Goal: Task Accomplishment & Management: Use online tool/utility

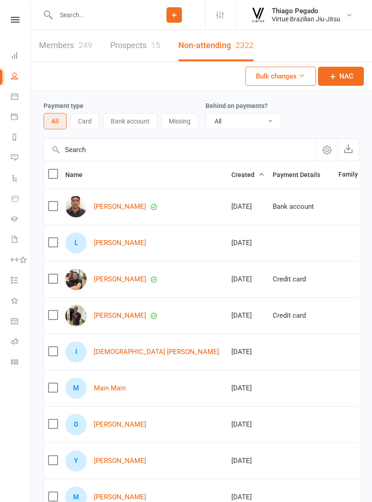
select select "100"
click at [16, 20] on icon at bounding box center [15, 20] width 9 height 6
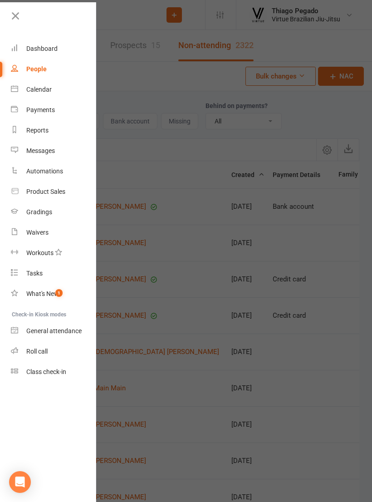
click at [14, 23] on link at bounding box center [53, 19] width 88 height 20
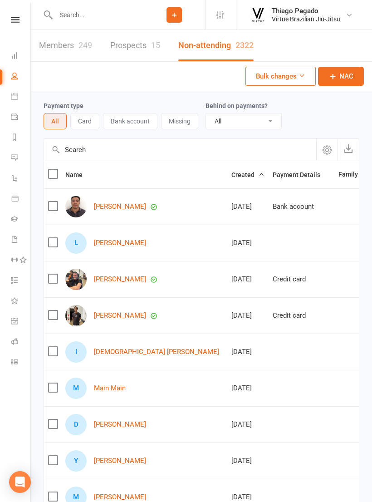
click at [125, 20] on input "text" at bounding box center [98, 15] width 90 height 13
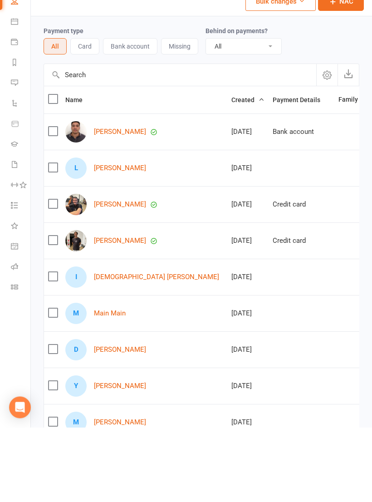
click at [15, 353] on link "Class check-in" at bounding box center [21, 363] width 20 height 20
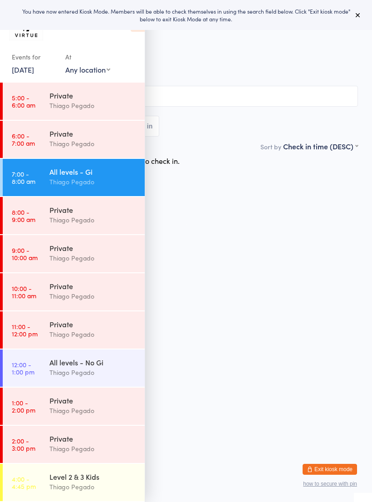
click at [355, 20] on button at bounding box center [358, 15] width 11 height 11
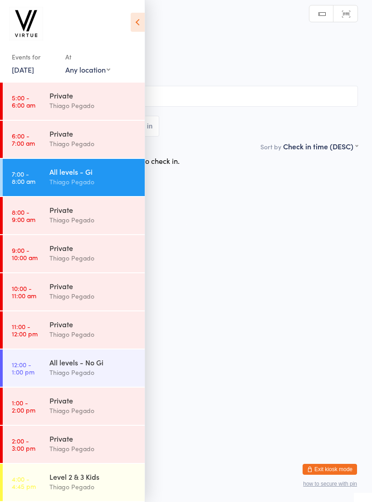
click at [137, 28] on icon at bounding box center [138, 22] width 14 height 19
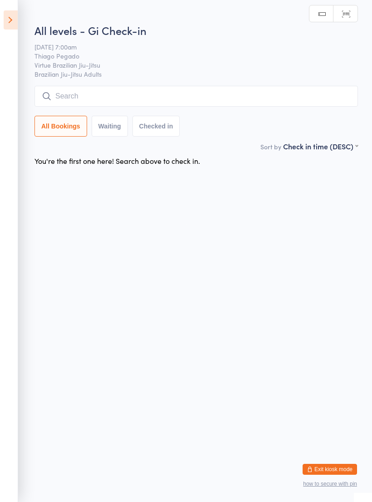
click at [182, 95] on input "search" at bounding box center [196, 96] width 324 height 21
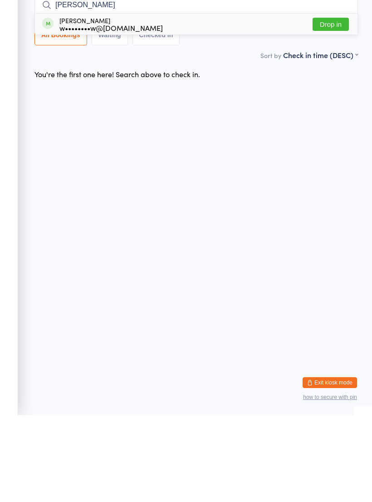
type input "Wyley"
click at [148, 100] on div "Wyley Drew w••••••••w@gmail.com Drop in" at bounding box center [196, 110] width 323 height 21
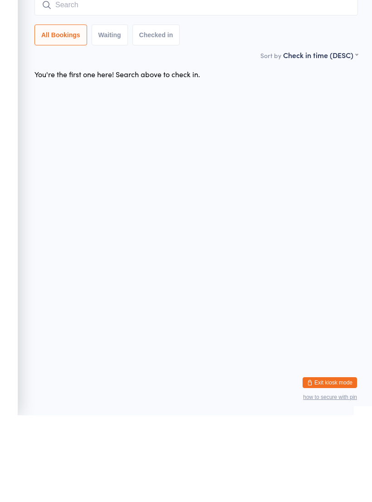
click at [163, 81] on input "search" at bounding box center [196, 91] width 324 height 21
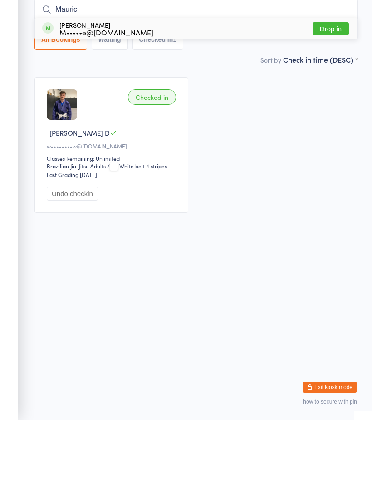
type input "Mauric"
click at [156, 100] on div "Mauricio De azeredo M•••••e@hotmail.com Drop in" at bounding box center [196, 110] width 323 height 21
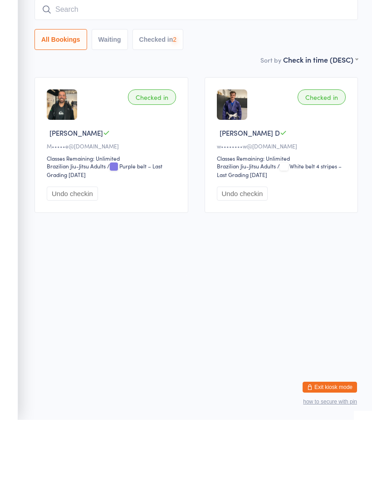
click at [278, 81] on input "search" at bounding box center [196, 91] width 324 height 21
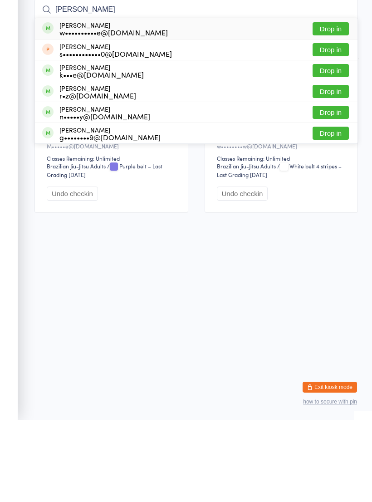
type input "Willia"
click at [334, 104] on button "Drop in" at bounding box center [331, 110] width 36 height 13
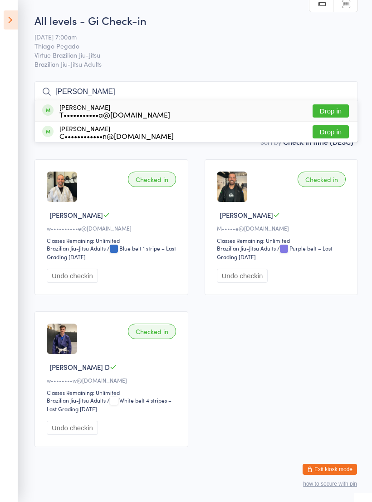
type input "Tyson"
click at [330, 111] on button "Drop in" at bounding box center [331, 110] width 36 height 13
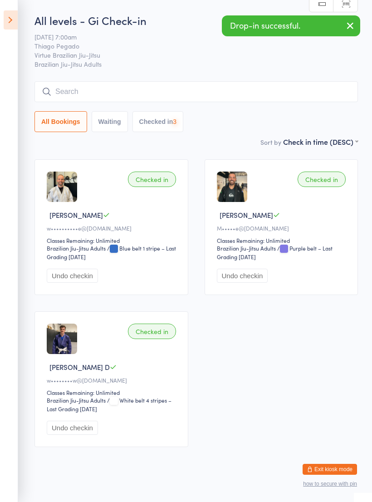
click at [295, 89] on input "search" at bounding box center [196, 91] width 324 height 21
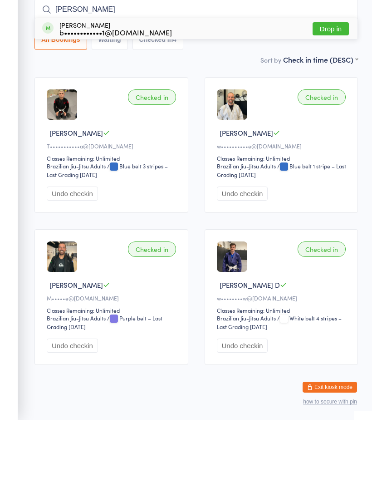
type input "Bruno"
click at [280, 100] on div "Bruno De Paiva b••••••••••••1@gmail.com Drop in" at bounding box center [196, 110] width 323 height 21
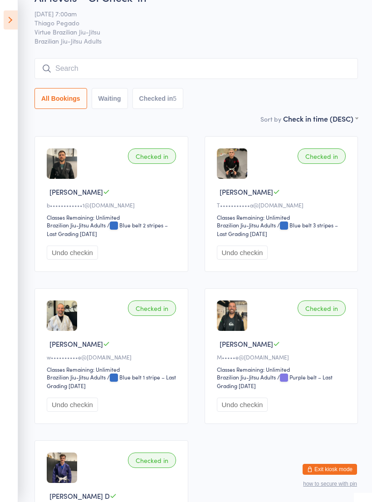
click at [90, 259] on button "Undo checkin" at bounding box center [72, 253] width 51 height 14
click at [262, 70] on input "search" at bounding box center [196, 68] width 324 height 21
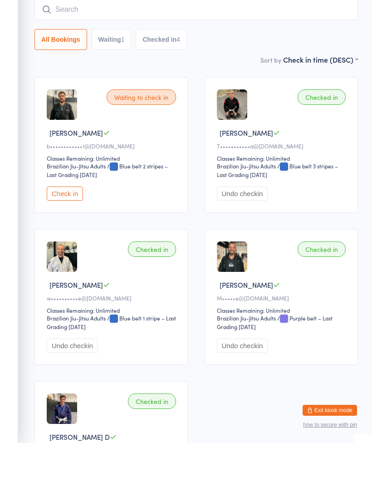
type input "B"
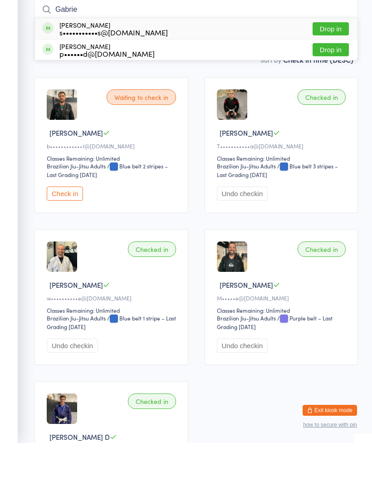
type input "Gabrie"
click at [332, 81] on button "Drop in" at bounding box center [331, 87] width 36 height 13
